Goal: Task Accomplishment & Management: Manage account settings

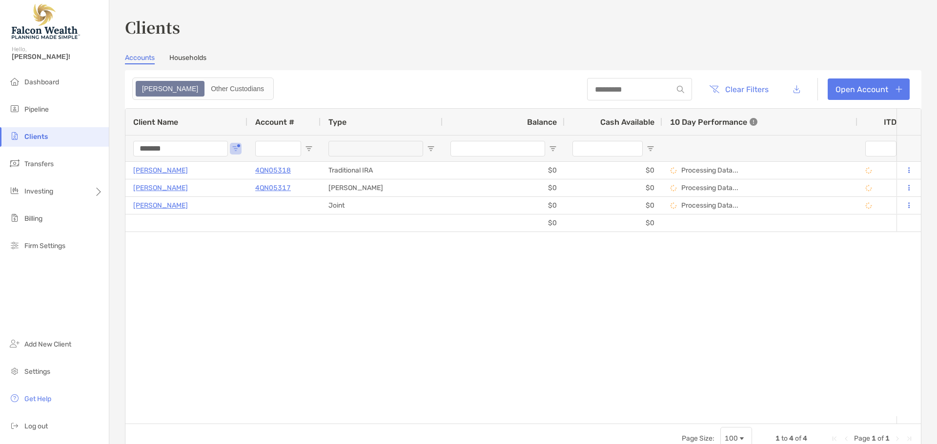
drag, startPoint x: 103, startPoint y: 151, endPoint x: 100, endPoint y: 144, distance: 7.2
click at [99, 151] on div "Clients Hello, Cory! Dashboard Pipeline Clients Transfers Investing Billing Fir…" at bounding box center [468, 222] width 937 height 444
type input "*****"
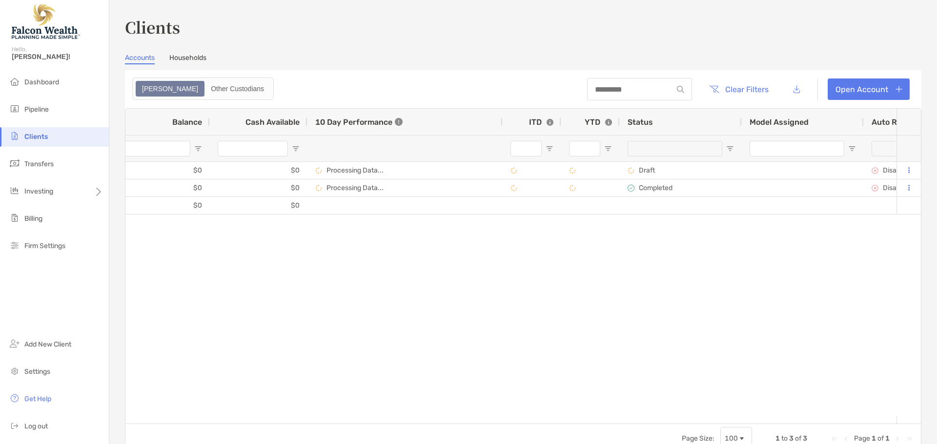
scroll to position [0, 447]
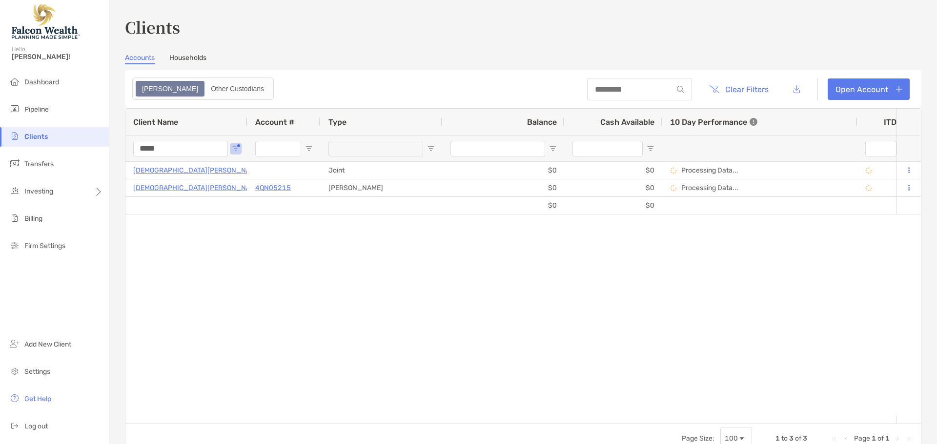
drag, startPoint x: 173, startPoint y: 147, endPoint x: 110, endPoint y: 147, distance: 62.9
click at [110, 147] on div "Clients Accounts Households Zoe Other Custodians Clear Filters Open Account 1 t…" at bounding box center [522, 222] width 827 height 444
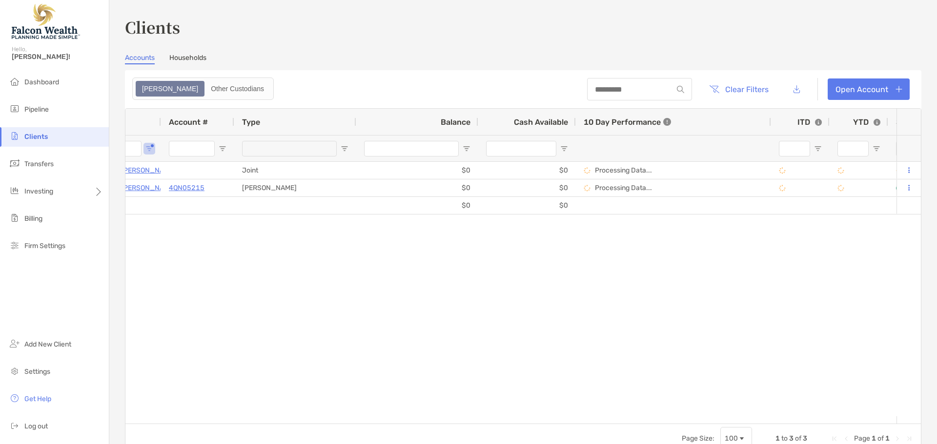
scroll to position [0, 137]
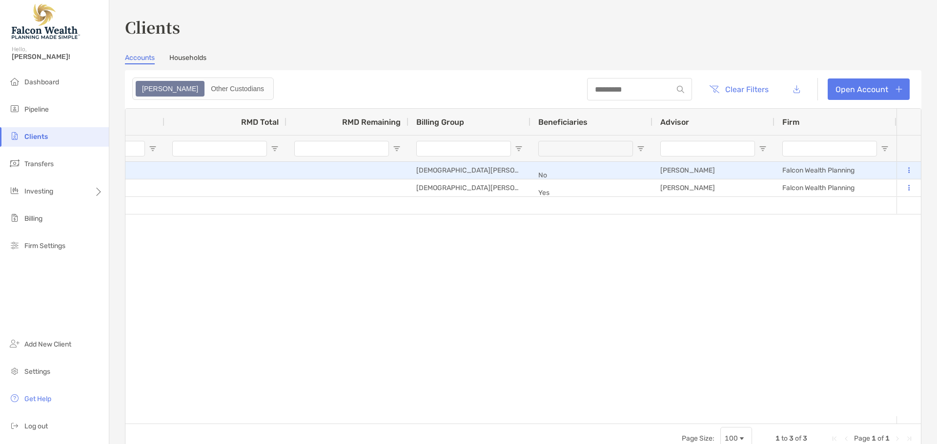
click at [908, 169] on icon at bounding box center [908, 170] width 1 height 6
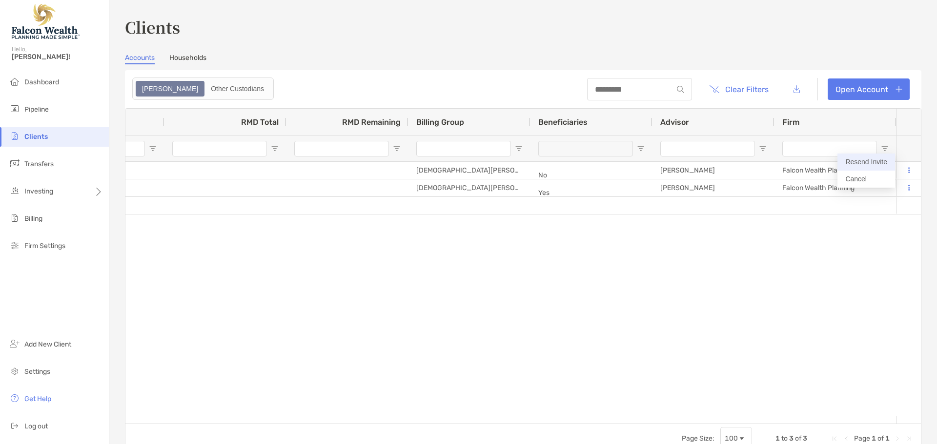
click at [878, 162] on button "Resend Invite" at bounding box center [866, 162] width 58 height 17
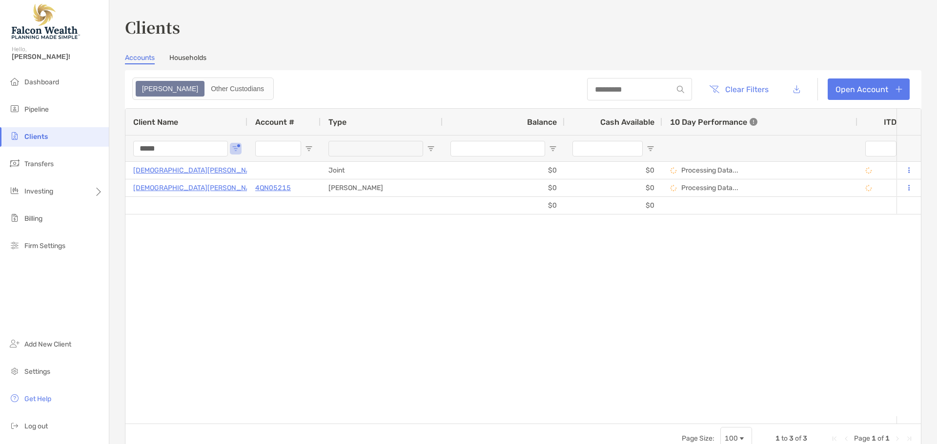
click at [340, 283] on div "$0 $0 Kristen Demaria Joint $0 $0 Processing Data... Draft Disabled Kristen Dem…" at bounding box center [510, 289] width 771 height 255
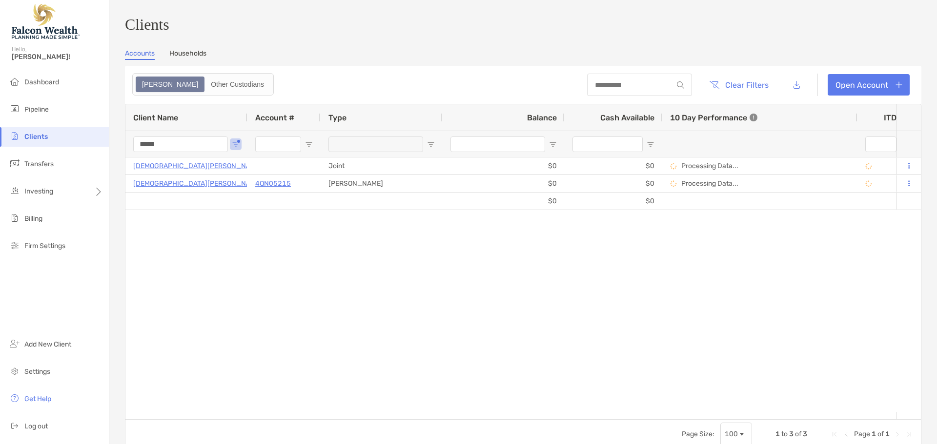
drag, startPoint x: 191, startPoint y: 150, endPoint x: 41, endPoint y: 130, distance: 151.2
click at [46, 131] on div "Clients Hello, Cory! Dashboard Pipeline Clients Transfers Investing Billing Fir…" at bounding box center [468, 222] width 937 height 444
type input "******"
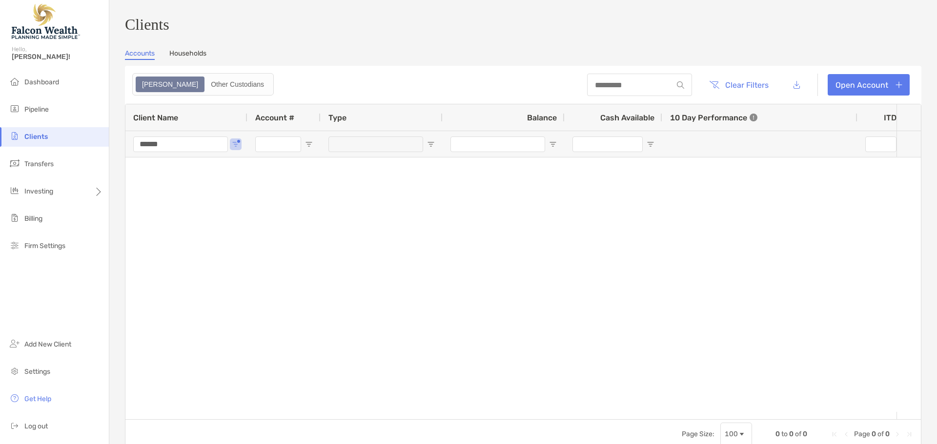
drag, startPoint x: 201, startPoint y: 150, endPoint x: -23, endPoint y: 121, distance: 226.2
click at [0, 121] on html "Clients Hello, Cory! Dashboard Pipeline Clients Transfers Investing Billing Fir…" at bounding box center [468, 222] width 937 height 444
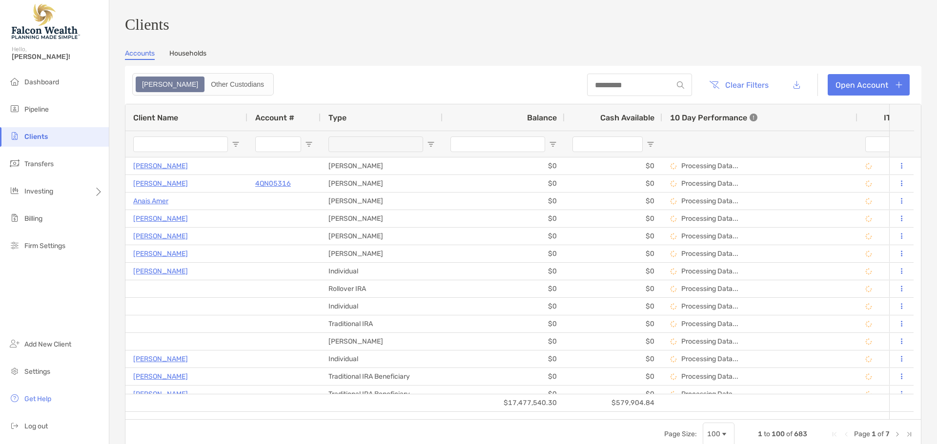
click at [187, 146] on input "Client Name Filter Input" at bounding box center [180, 145] width 95 height 16
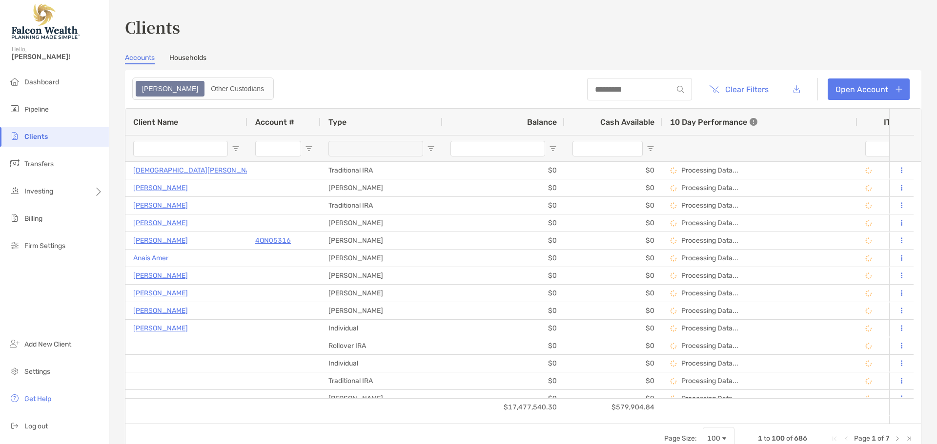
click at [195, 143] on input "Client Name Filter Input" at bounding box center [180, 149] width 95 height 16
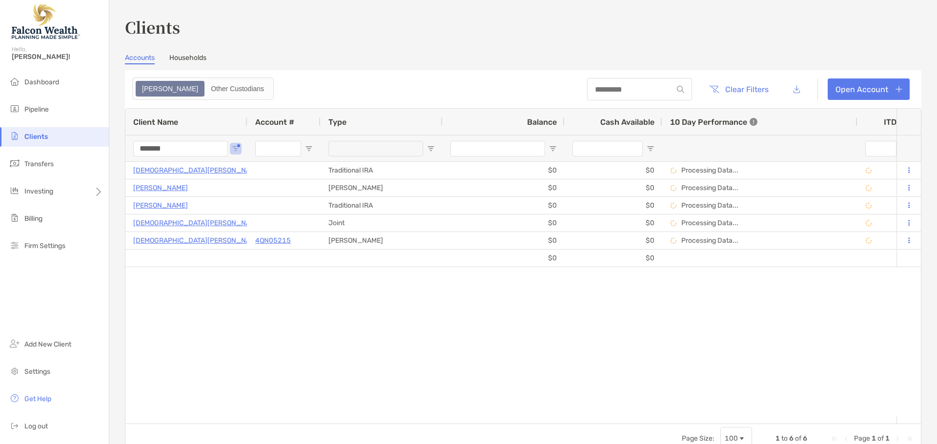
type input "*******"
drag, startPoint x: 631, startPoint y: 391, endPoint x: 249, endPoint y: 432, distance: 384.2
click at [631, 391] on div "Kristen Demaria Traditional IRA $0 $0 Processing Data... Draft Disabled Kristen…" at bounding box center [510, 289] width 771 height 255
click at [434, 362] on div "Kristen Demaria Traditional IRA $0 $0 Processing Data... Draft Disabled Kristen…" at bounding box center [510, 289] width 771 height 255
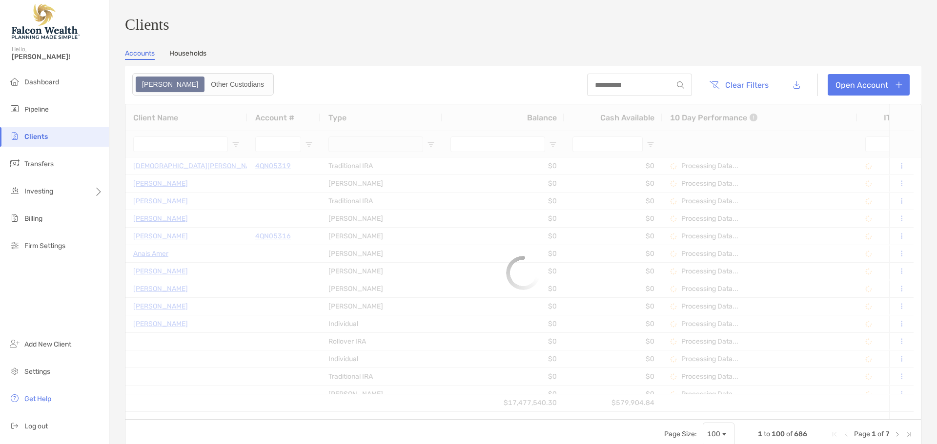
type input "*******"
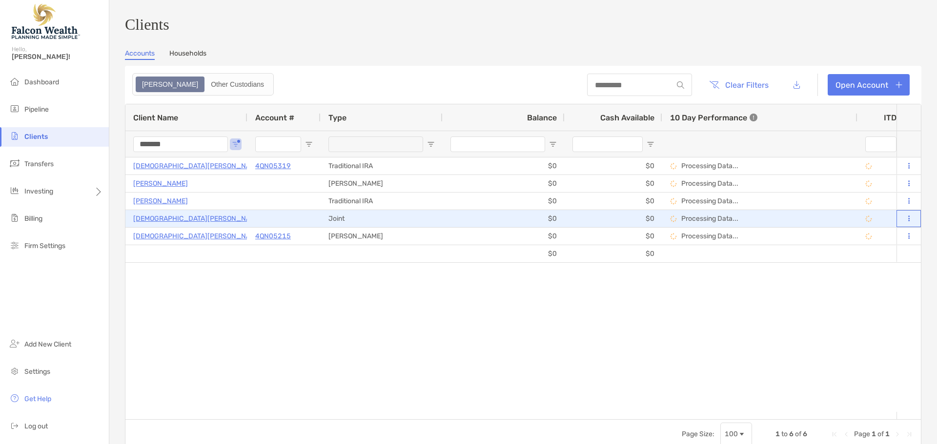
click at [904, 224] on button at bounding box center [908, 219] width 9 height 10
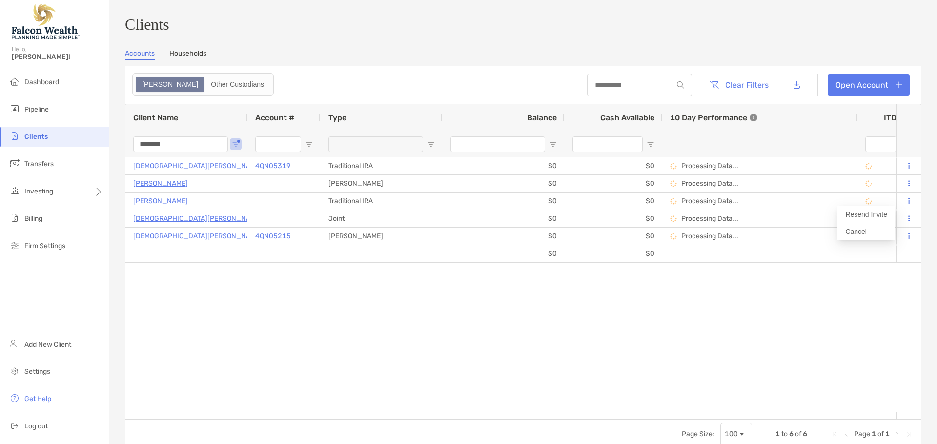
drag, startPoint x: 789, startPoint y: 287, endPoint x: 772, endPoint y: 290, distance: 17.4
click at [788, 287] on div "[PERSON_NAME] 4QN05319 Traditional IRA $0 $0 Processing Data... Completed Disab…" at bounding box center [510, 285] width 771 height 255
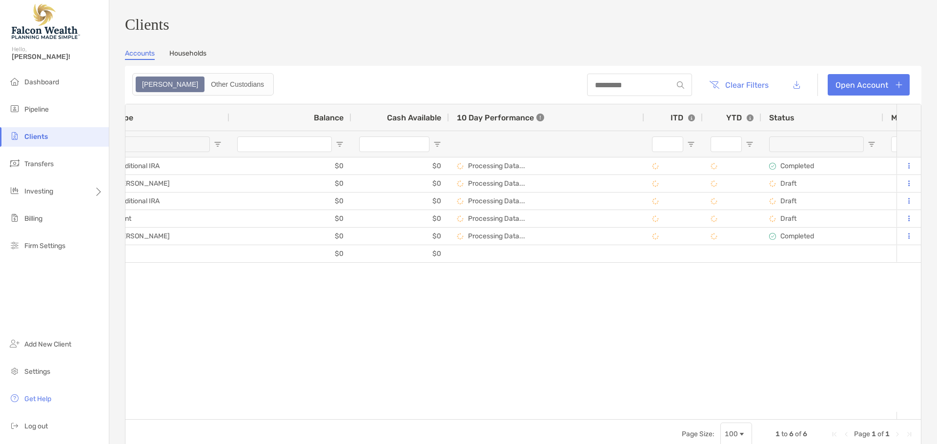
scroll to position [0, 281]
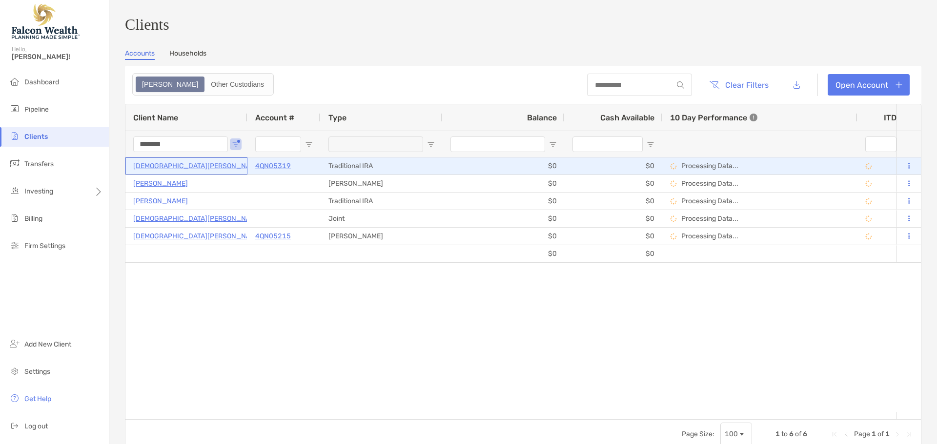
click at [169, 171] on p "[DEMOGRAPHIC_DATA][PERSON_NAME]" at bounding box center [197, 166] width 129 height 12
